Goal: Browse casually

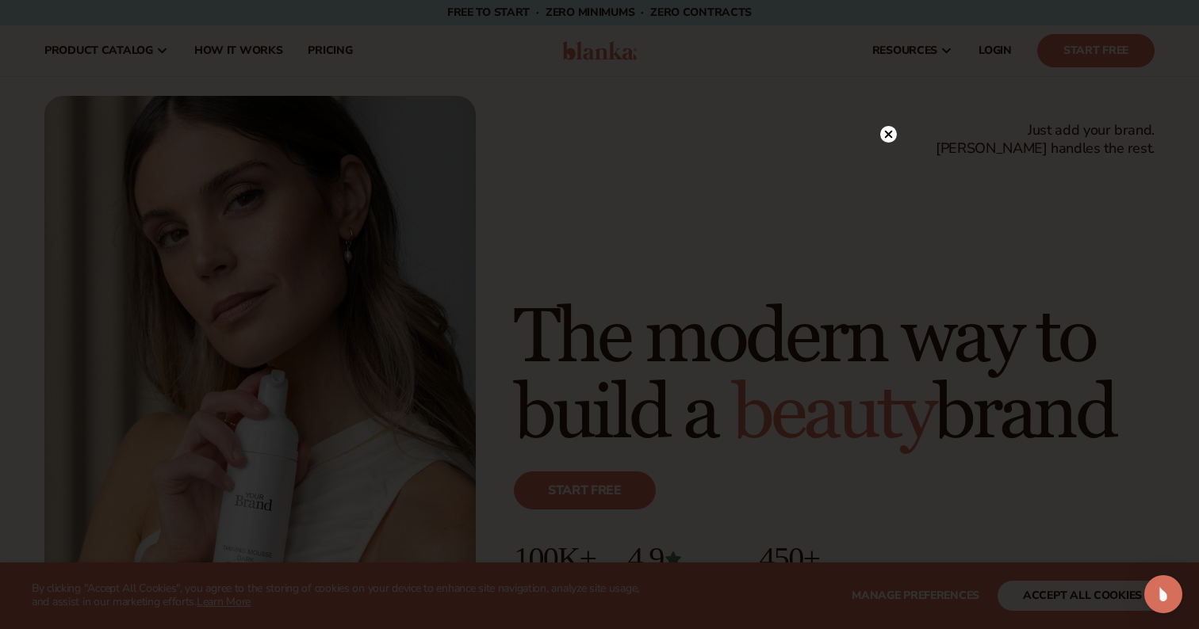
click at [888, 136] on circle at bounding box center [888, 134] width 17 height 17
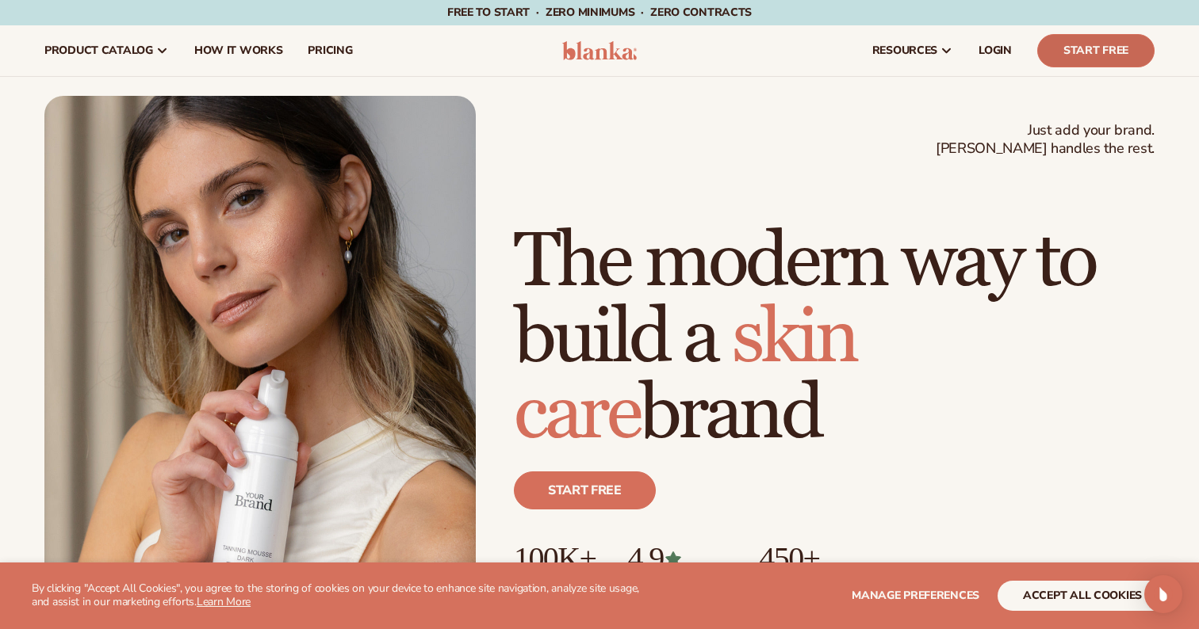
click at [1115, 43] on link "Start Free" at bounding box center [1095, 50] width 117 height 33
